Goal: Check status: Check status

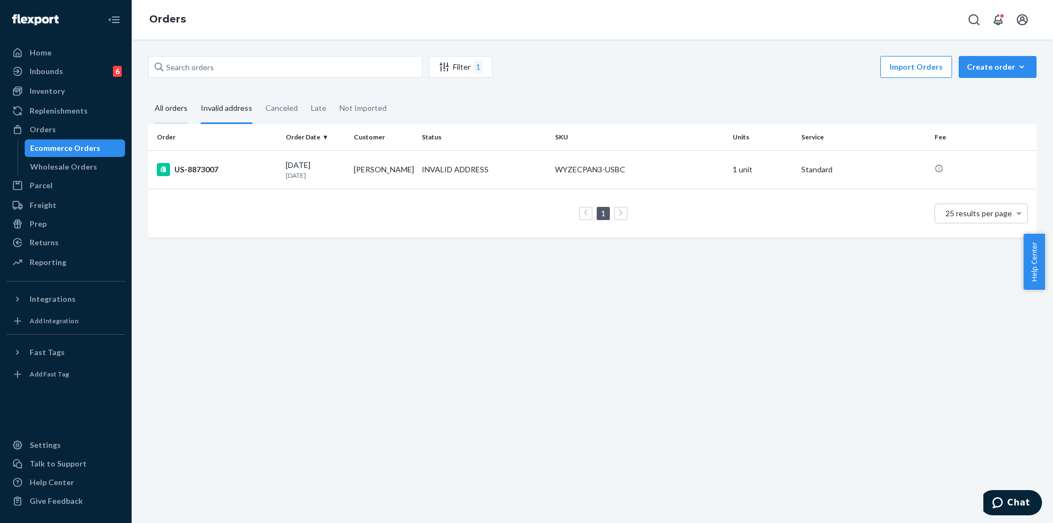
click at [176, 109] on div "All orders" at bounding box center [171, 109] width 33 height 30
click at [148, 94] on input "All orders" at bounding box center [148, 94] width 0 height 0
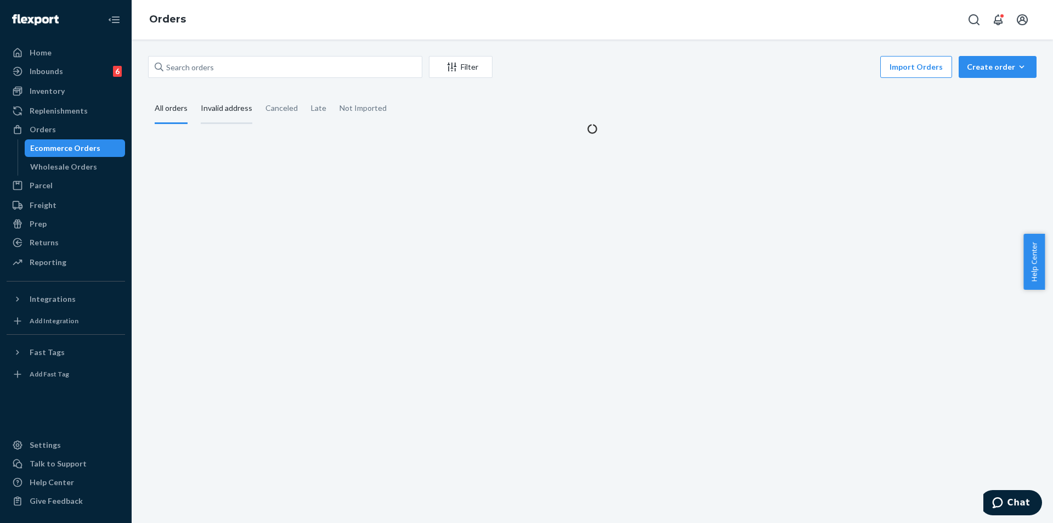
click at [219, 105] on div "Invalid address" at bounding box center [227, 109] width 52 height 30
click at [194, 94] on input "Invalid address" at bounding box center [194, 94] width 0 height 0
click at [173, 111] on div "All orders" at bounding box center [171, 109] width 33 height 30
click at [148, 94] on input "All orders" at bounding box center [148, 94] width 0 height 0
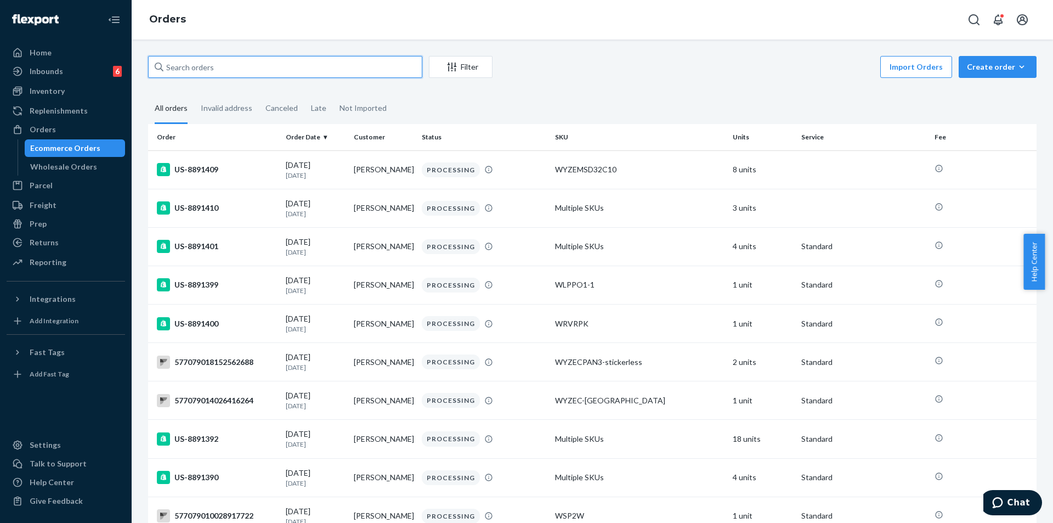
click at [238, 70] on input "text" at bounding box center [285, 67] width 274 height 22
paste input "8747588"
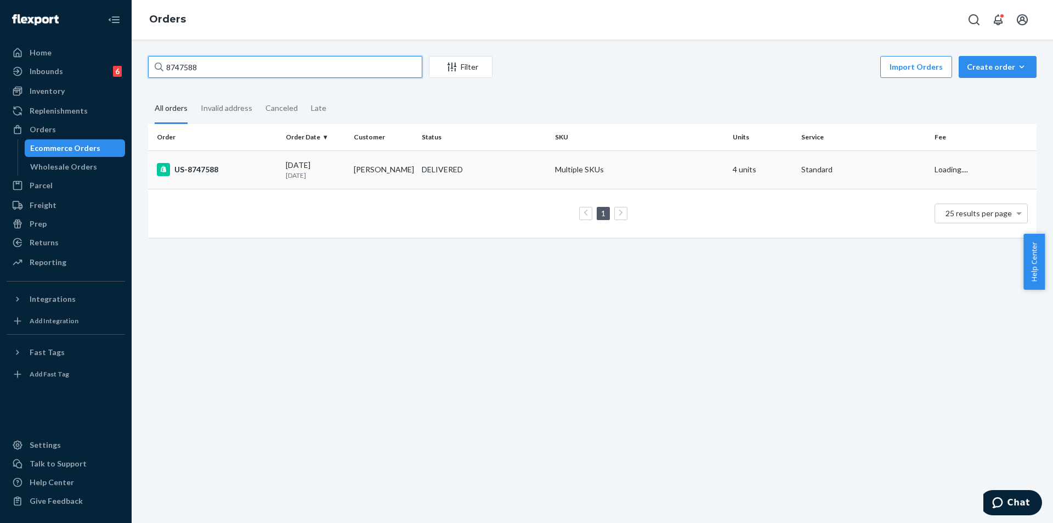
type input "8747588"
click at [216, 174] on div "US-8747588" at bounding box center [217, 169] width 120 height 13
